Goal: Task Accomplishment & Management: Manage account settings

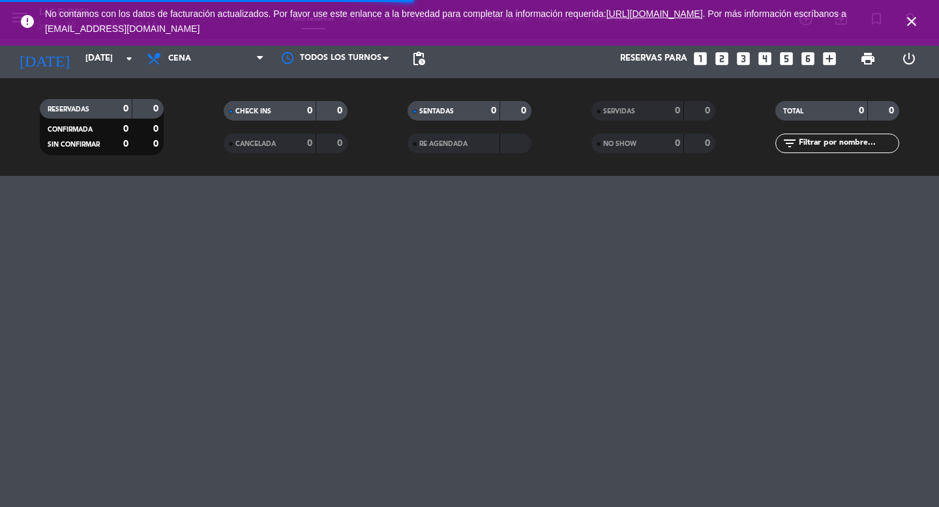
click at [913, 21] on icon "close" at bounding box center [912, 22] width 16 height 16
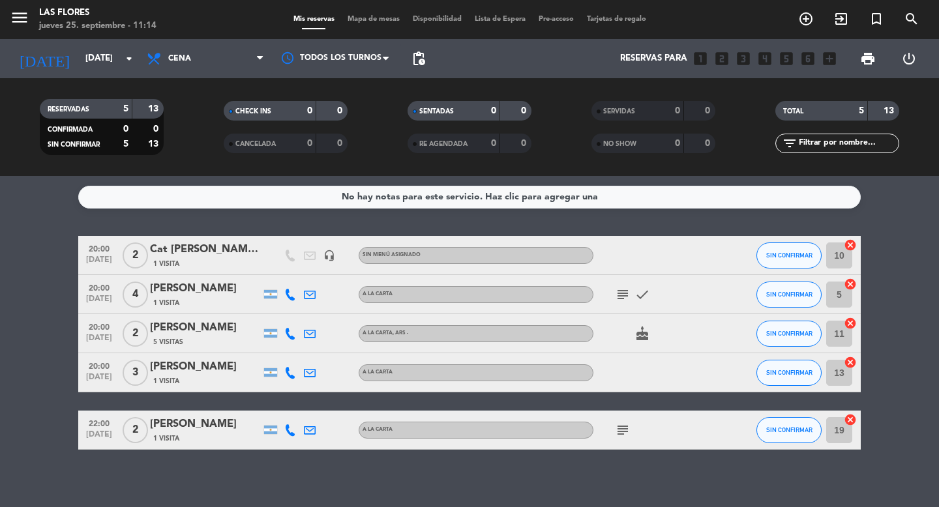
click at [243, 248] on div "Cat [PERSON_NAME] Prensa" at bounding box center [205, 249] width 111 height 17
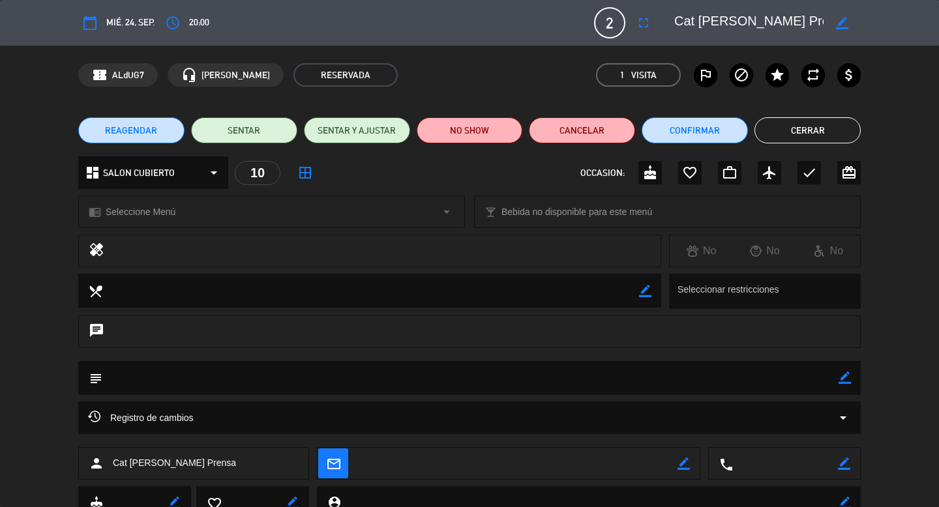
click at [195, 18] on span "20:00" at bounding box center [199, 22] width 20 height 15
click at [179, 20] on icon "access_time" at bounding box center [173, 23] width 16 height 16
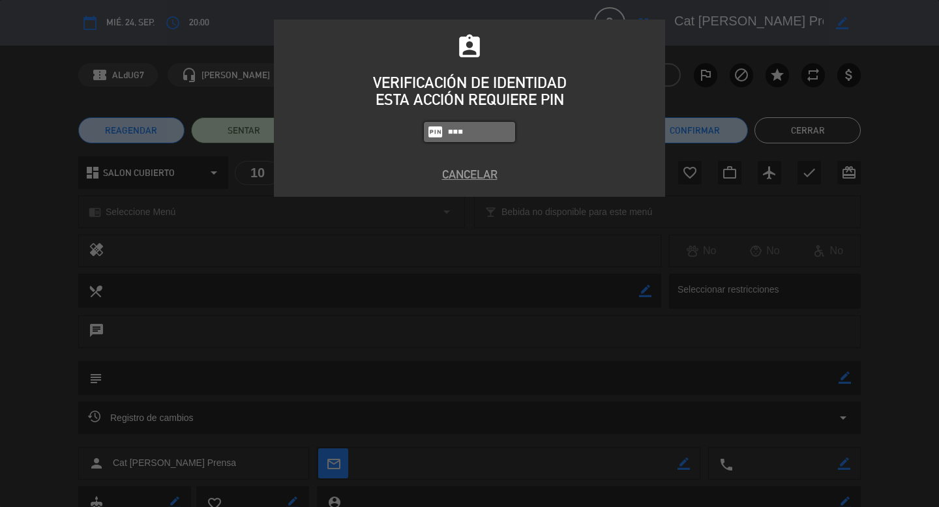
type input "4849"
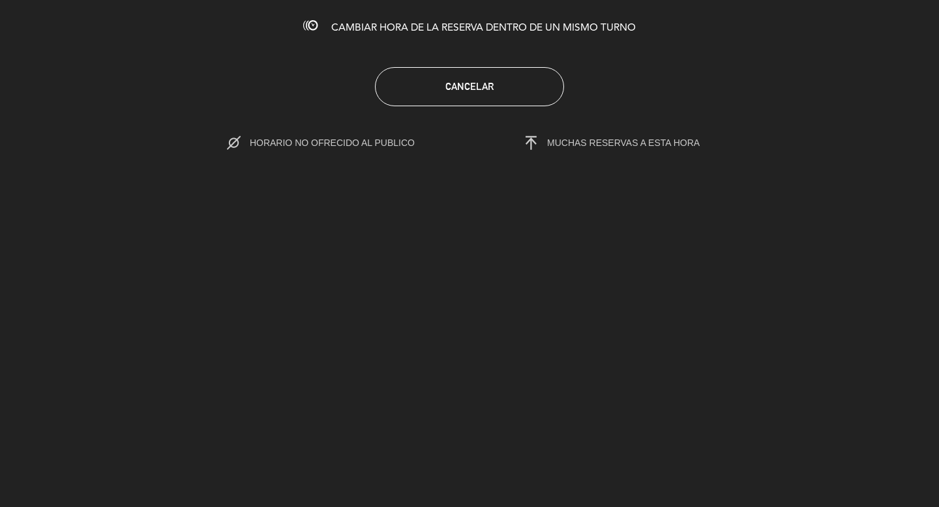
click at [551, 27] on span "CAMBIAR HORA DE LA RESERVA DENTRO DE UN MISMO TURNO" at bounding box center [483, 28] width 305 height 10
click at [520, 80] on button "Cancelar" at bounding box center [469, 86] width 189 height 39
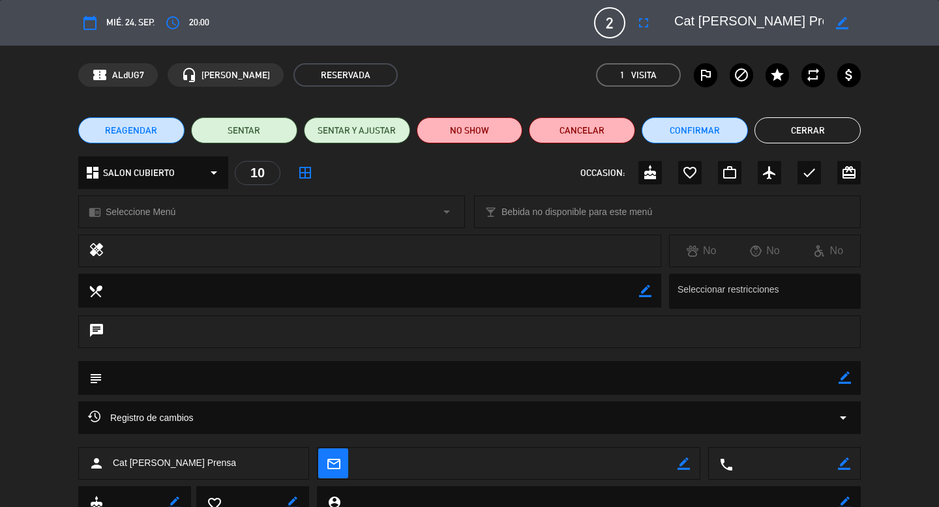
click at [841, 18] on icon "border_color" at bounding box center [842, 23] width 12 height 12
click at [178, 16] on icon "access_time" at bounding box center [173, 23] width 16 height 16
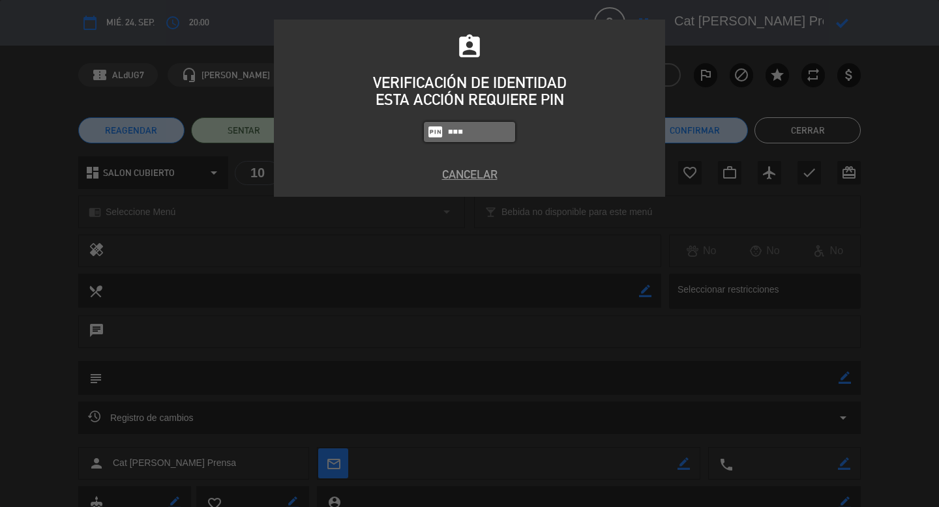
type input "4849"
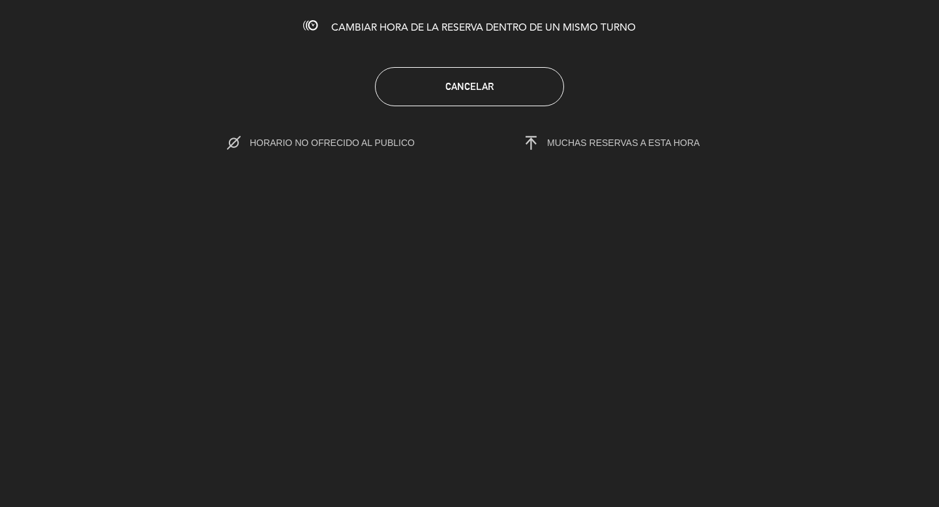
click at [415, 32] on span "CAMBIAR HORA DE LA RESERVA DENTRO DE UN MISMO TURNO" at bounding box center [483, 28] width 305 height 10
click at [312, 28] on icon at bounding box center [310, 25] width 14 height 14
click at [528, 37] on div "CAMBIAR HORA DE LA RESERVA DENTRO DE UN MISMO TURNO Cancelar HORARIO NO OFRECID…" at bounding box center [469, 253] width 939 height 507
click at [566, 37] on div "CAMBIAR HORA DE LA RESERVA DENTRO DE UN MISMO TURNO Cancelar HORARIO NO OFRECID…" at bounding box center [469, 253] width 939 height 507
click at [340, 144] on span "HORARIO NO OFRECIDO AL PUBLICO" at bounding box center [346, 143] width 192 height 10
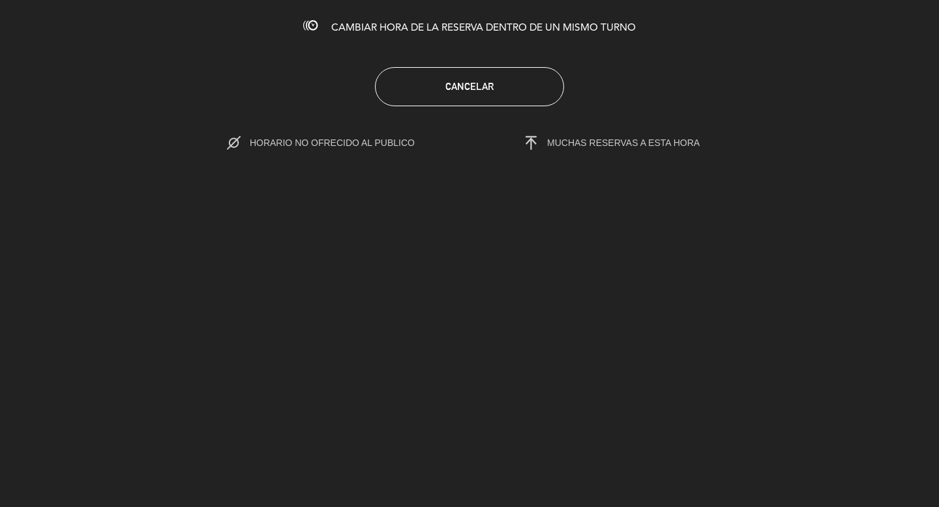
click at [655, 149] on span "MUCHAS RESERVAS A ESTA HORA" at bounding box center [598, 143] width 203 height 19
click at [532, 149] on icon at bounding box center [517, 143] width 41 height 14
click at [488, 102] on button "Cancelar" at bounding box center [469, 86] width 189 height 39
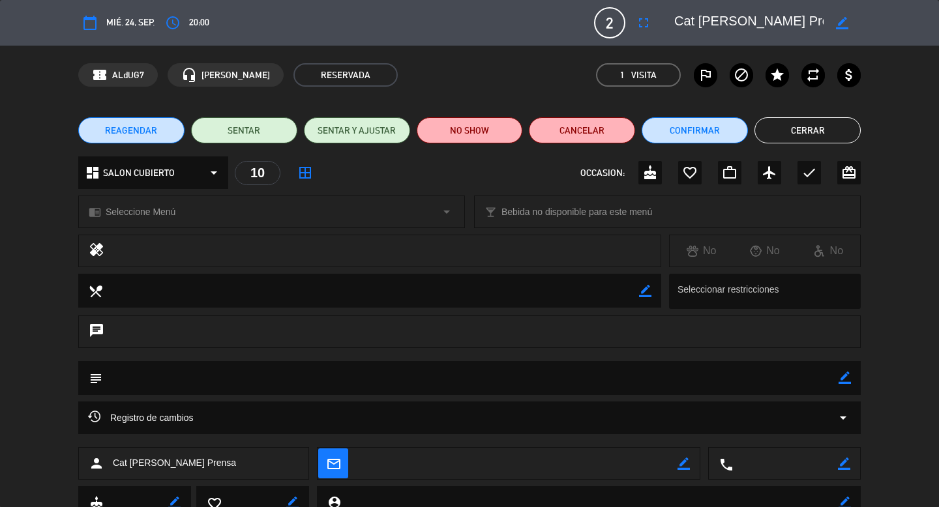
click at [818, 139] on button "Cerrar" at bounding box center [807, 130] width 106 height 26
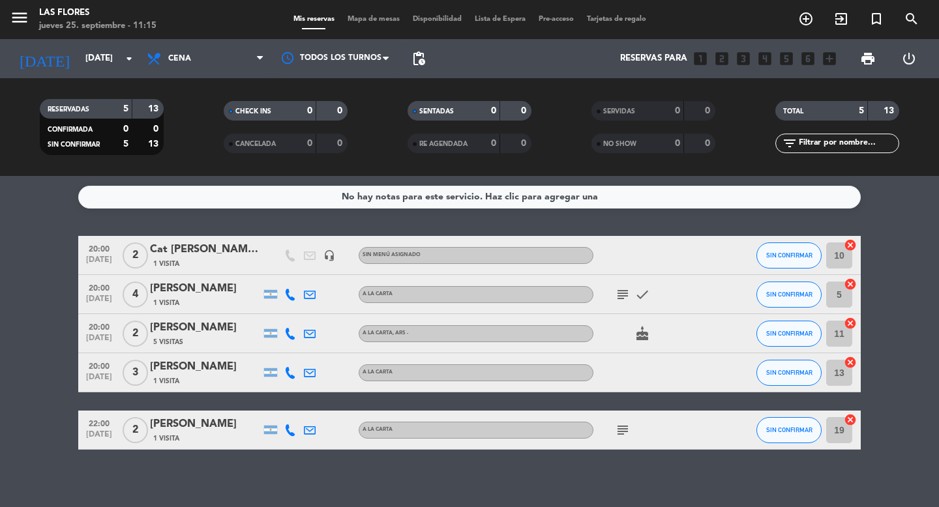
click at [203, 248] on div "Cat [PERSON_NAME] Prensa" at bounding box center [205, 249] width 111 height 17
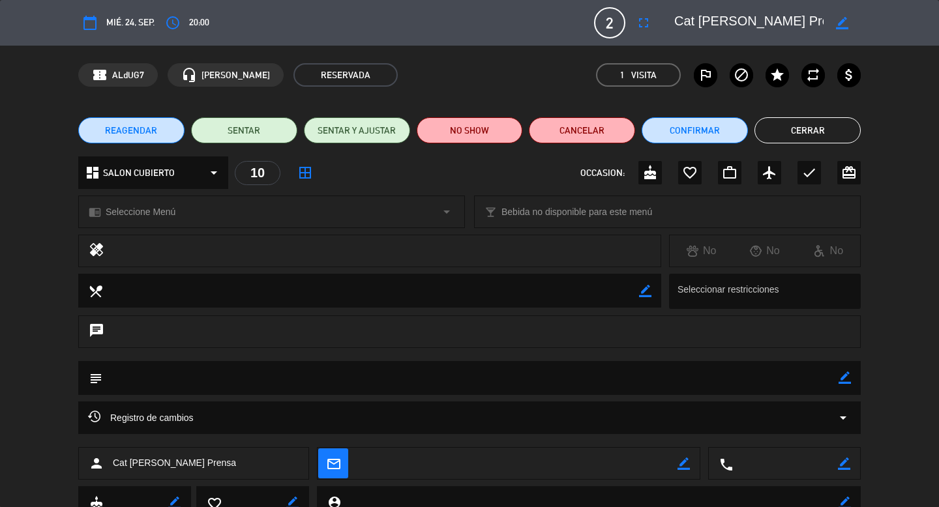
click at [169, 125] on button "REAGENDAR" at bounding box center [131, 130] width 106 height 26
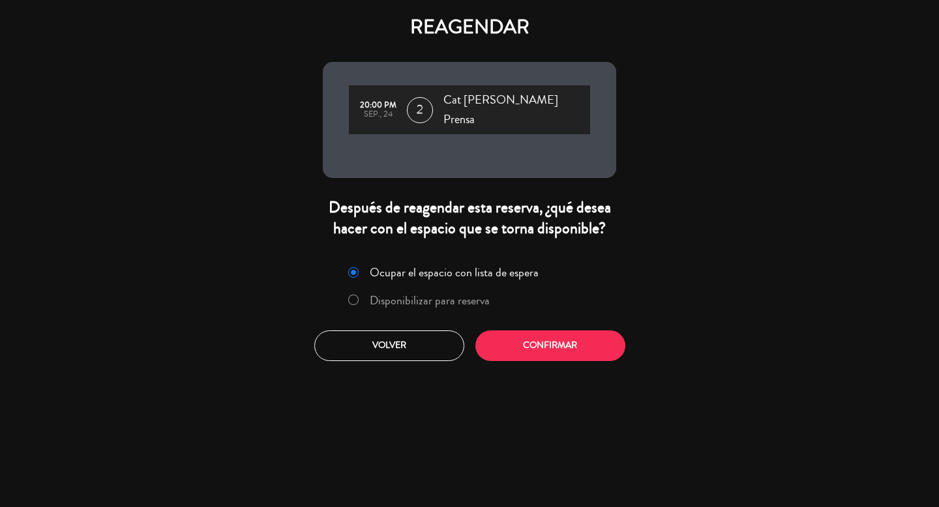
click at [466, 295] on label "Disponibilizar para reserva" at bounding box center [430, 301] width 120 height 12
click at [520, 331] on button "Confirmar" at bounding box center [550, 346] width 150 height 31
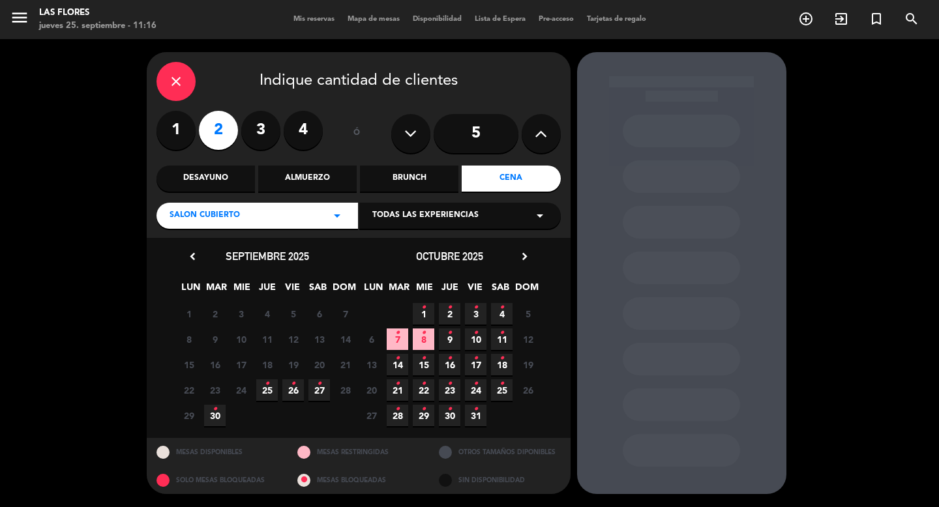
click at [269, 391] on icon "•" at bounding box center [267, 384] width 5 height 21
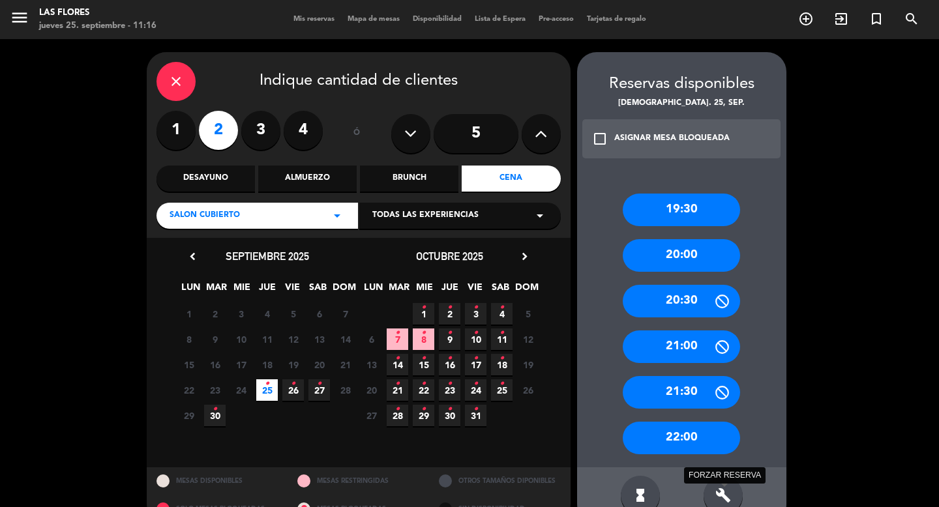
click at [719, 494] on icon "build" at bounding box center [723, 496] width 16 height 16
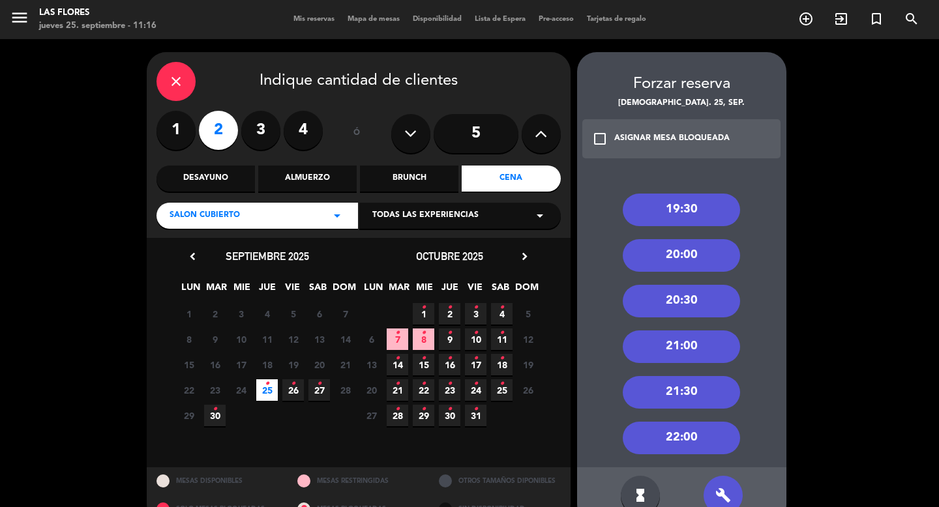
click at [713, 353] on div "21:00" at bounding box center [681, 347] width 117 height 33
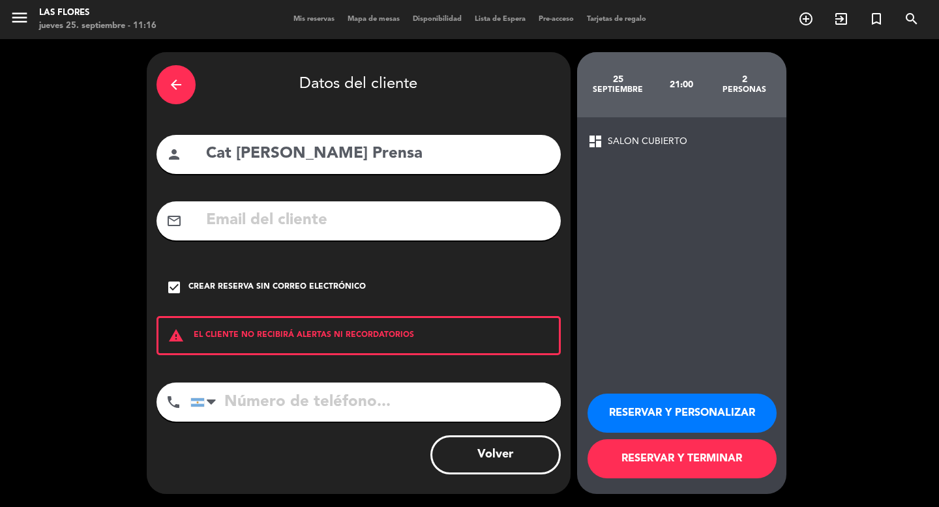
click at [644, 460] on button "RESERVAR Y TERMINAR" at bounding box center [682, 459] width 189 height 39
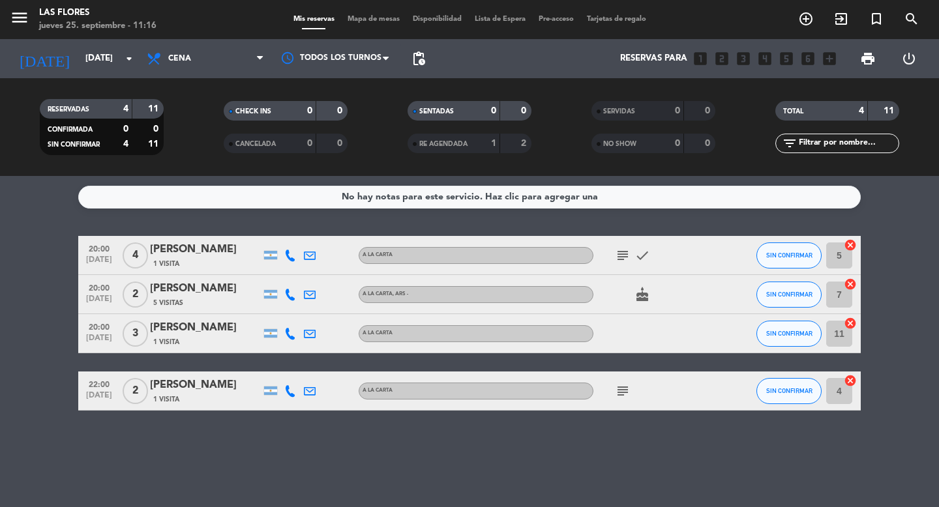
click at [623, 250] on icon "subject" at bounding box center [623, 256] width 16 height 16
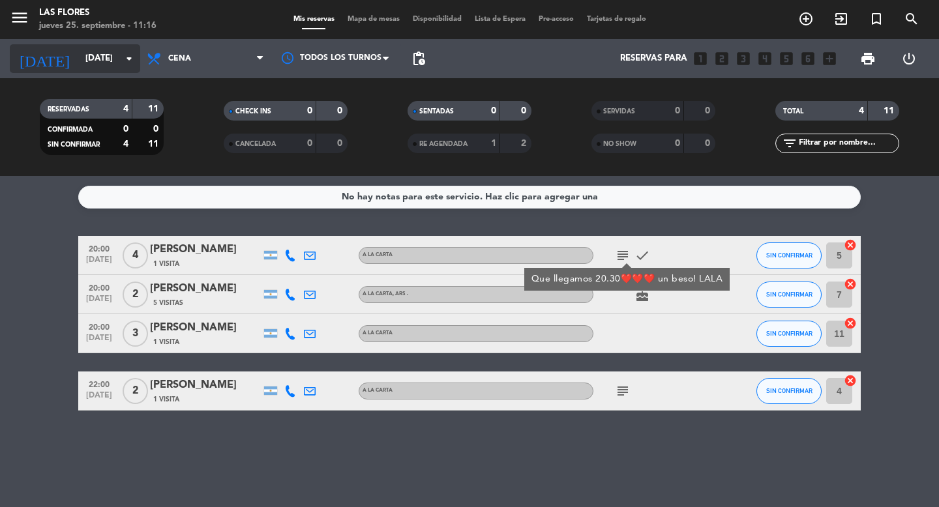
click at [95, 52] on input "[DATE]" at bounding box center [136, 58] width 115 height 23
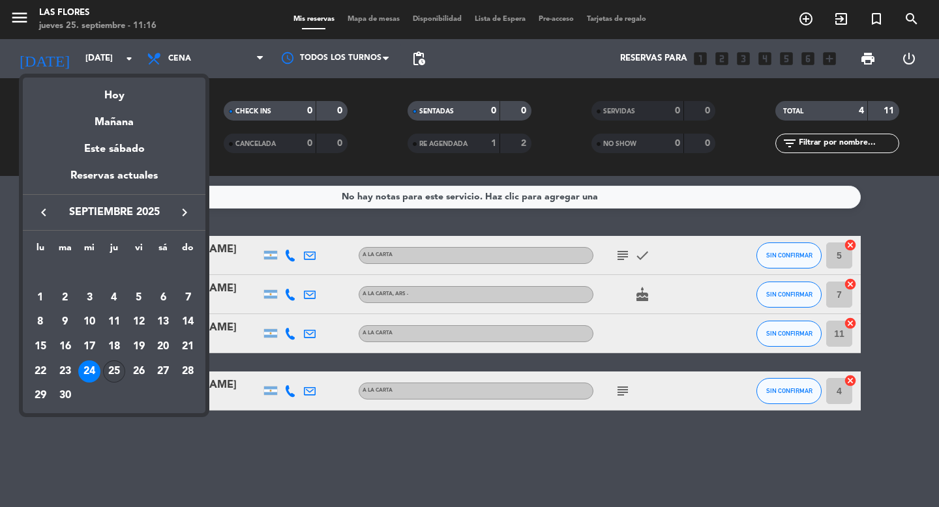
click at [120, 374] on div "25" at bounding box center [114, 372] width 22 height 22
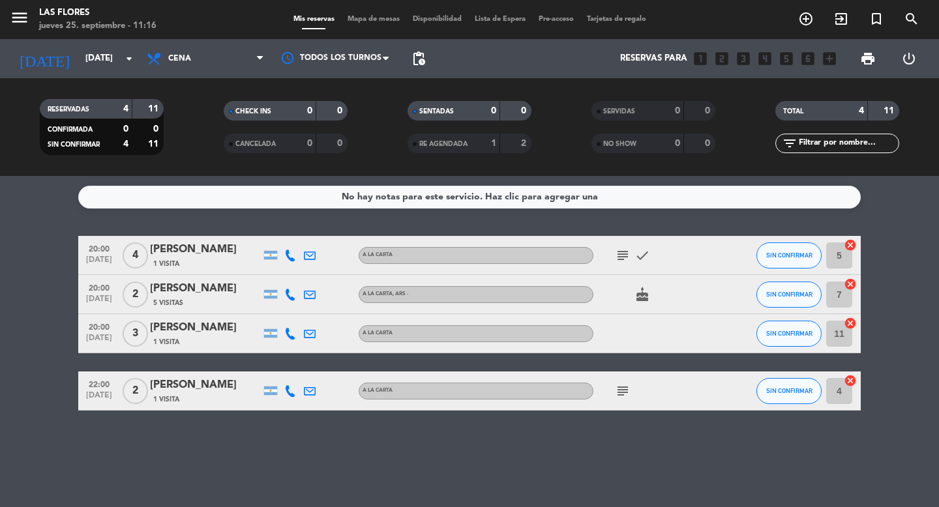
type input "[DEMOGRAPHIC_DATA][DATE]"
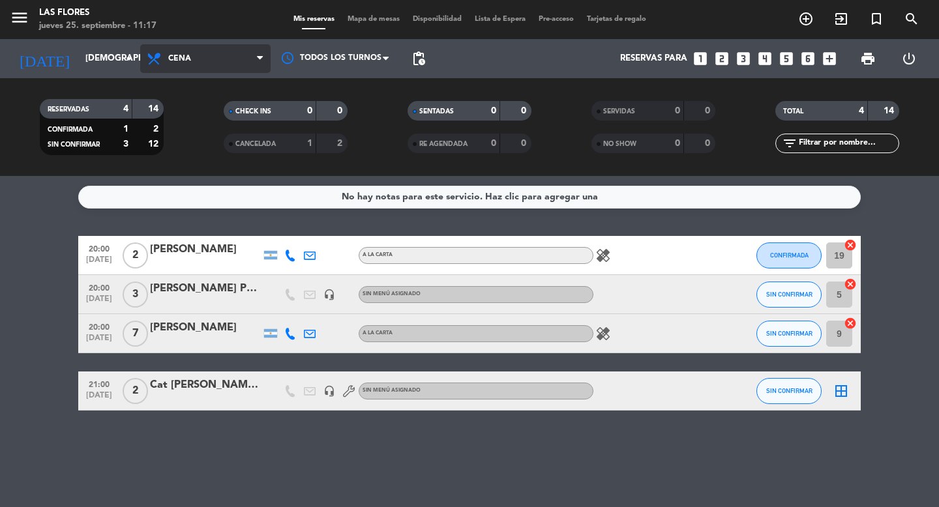
click at [224, 57] on span "Cena" at bounding box center [205, 58] width 130 height 29
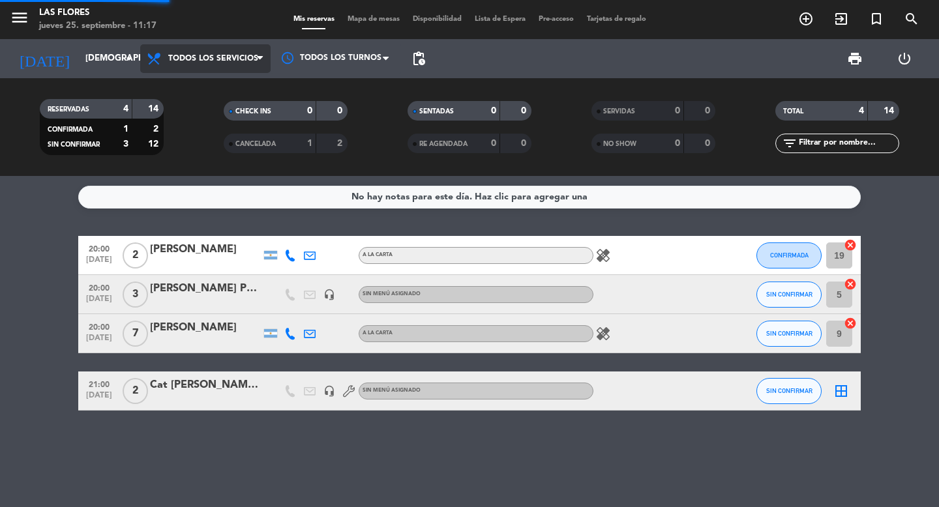
click at [218, 90] on div "menu Las Flores [DATE] 25. septiembre - 11:17 Mis reservas Mapa de mesas Dispon…" at bounding box center [469, 88] width 939 height 176
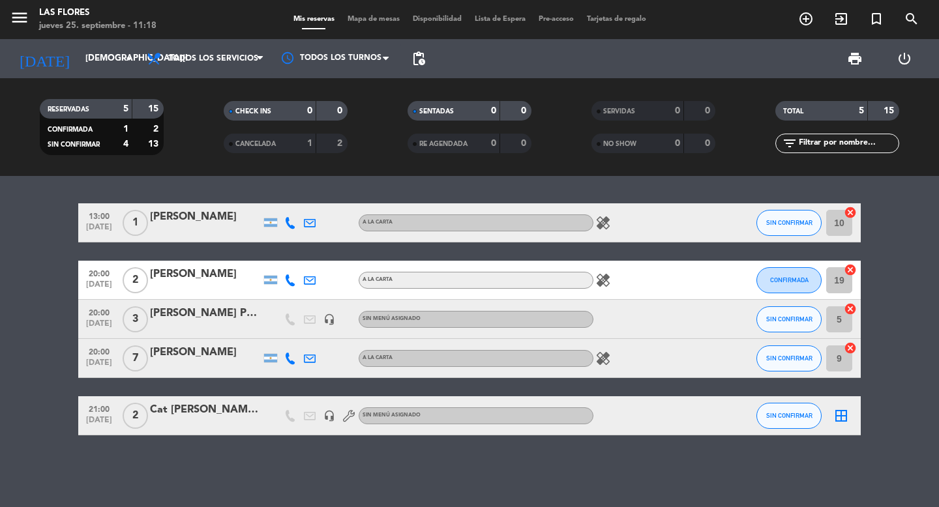
click at [327, 323] on icon "headset_mic" at bounding box center [329, 320] width 12 height 12
click at [329, 322] on icon "headset_mic" at bounding box center [329, 320] width 12 height 12
click at [233, 312] on div "[PERSON_NAME] Prensa" at bounding box center [205, 313] width 111 height 17
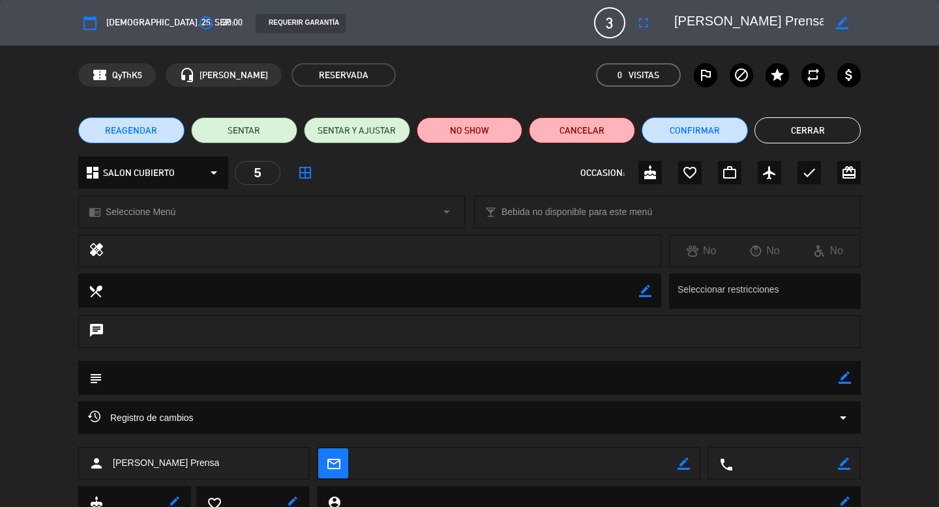
click at [811, 129] on button "Cerrar" at bounding box center [807, 130] width 106 height 26
